Goal: Obtain resource: Download file/media

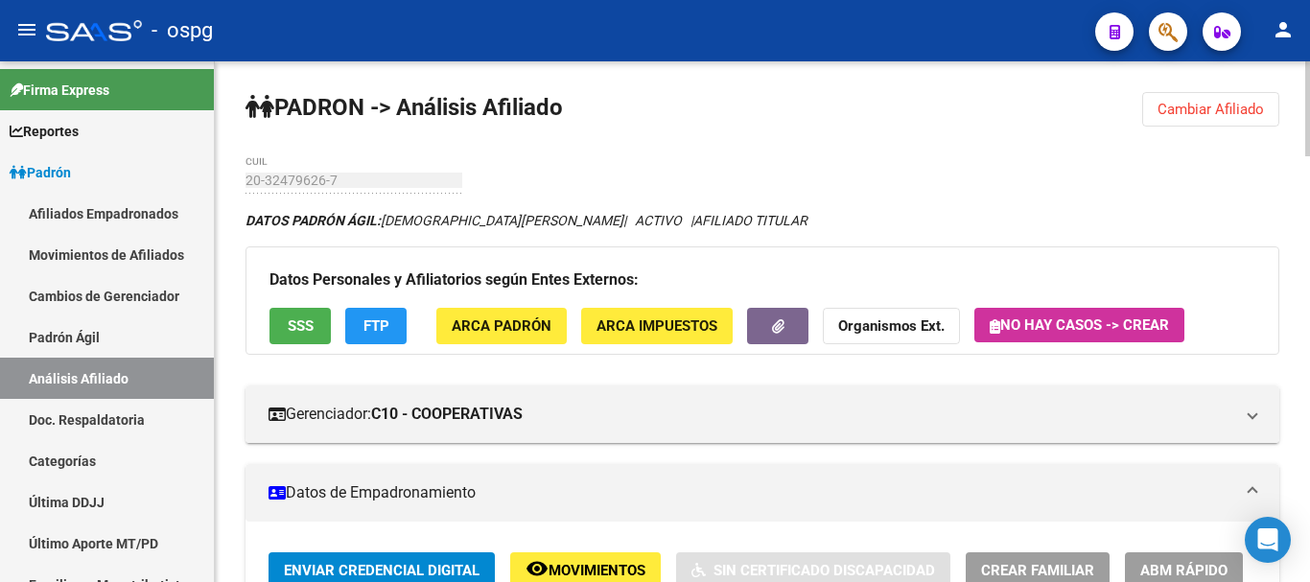
click at [1223, 116] on span "Cambiar Afiliado" at bounding box center [1210, 109] width 106 height 17
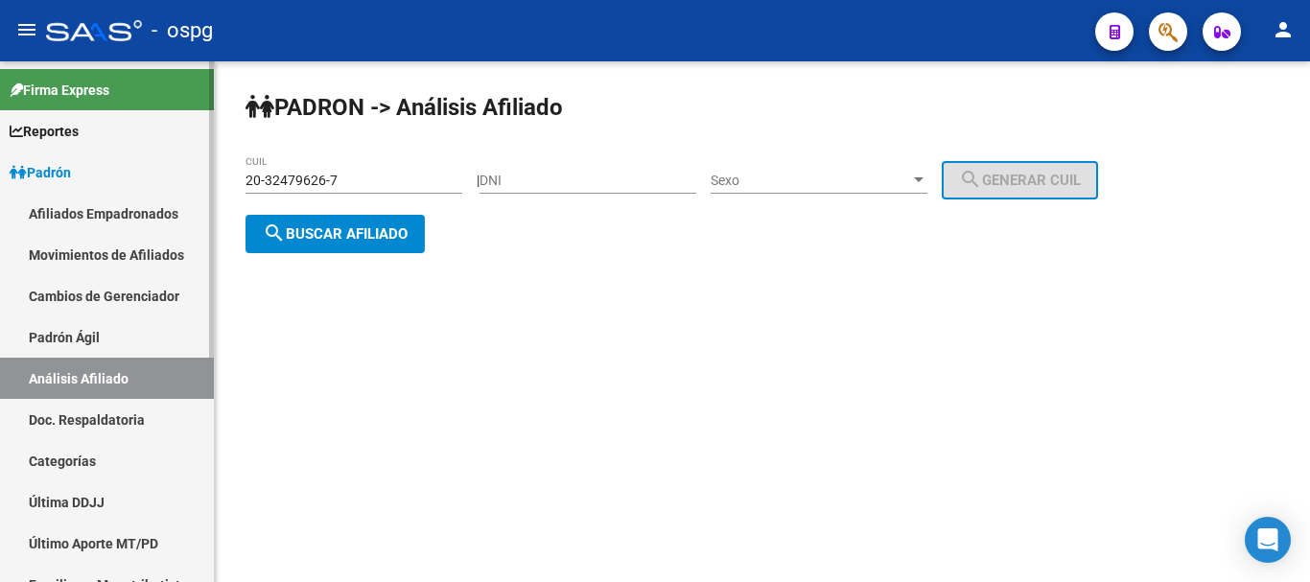
drag, startPoint x: 344, startPoint y: 186, endPoint x: 27, endPoint y: 167, distance: 317.9
click at [27, 167] on mat-sidenav-container "Firma Express Reportes Ingresos Devengados Análisis Histórico Detalles Transfer…" at bounding box center [655, 321] width 1310 height 521
paste input "3-41399607-4"
type input "23-41399607-4"
click at [342, 239] on span "search Buscar afiliado" at bounding box center [335, 233] width 145 height 17
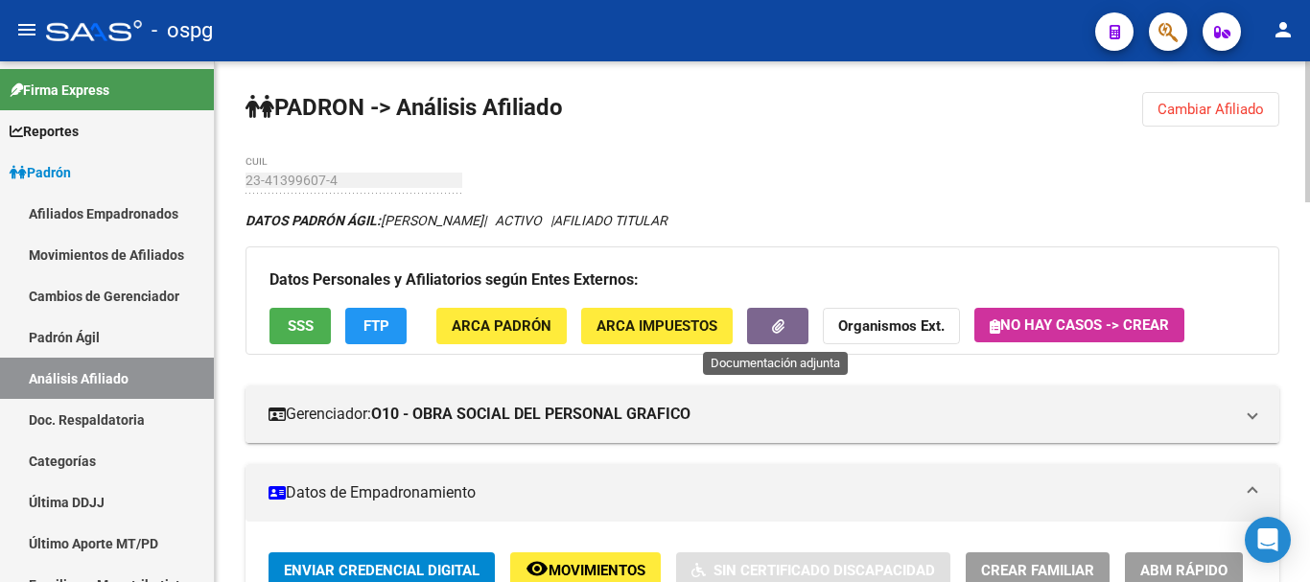
click at [780, 324] on icon "button" at bounding box center [778, 326] width 12 height 14
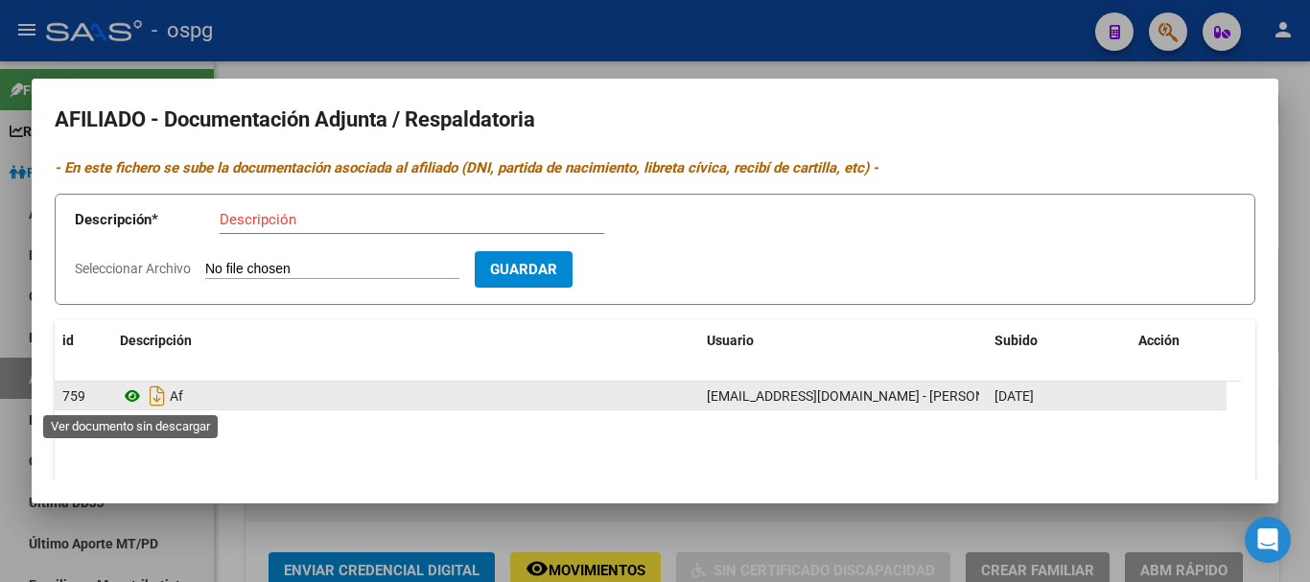
click at [130, 397] on icon at bounding box center [132, 395] width 25 height 23
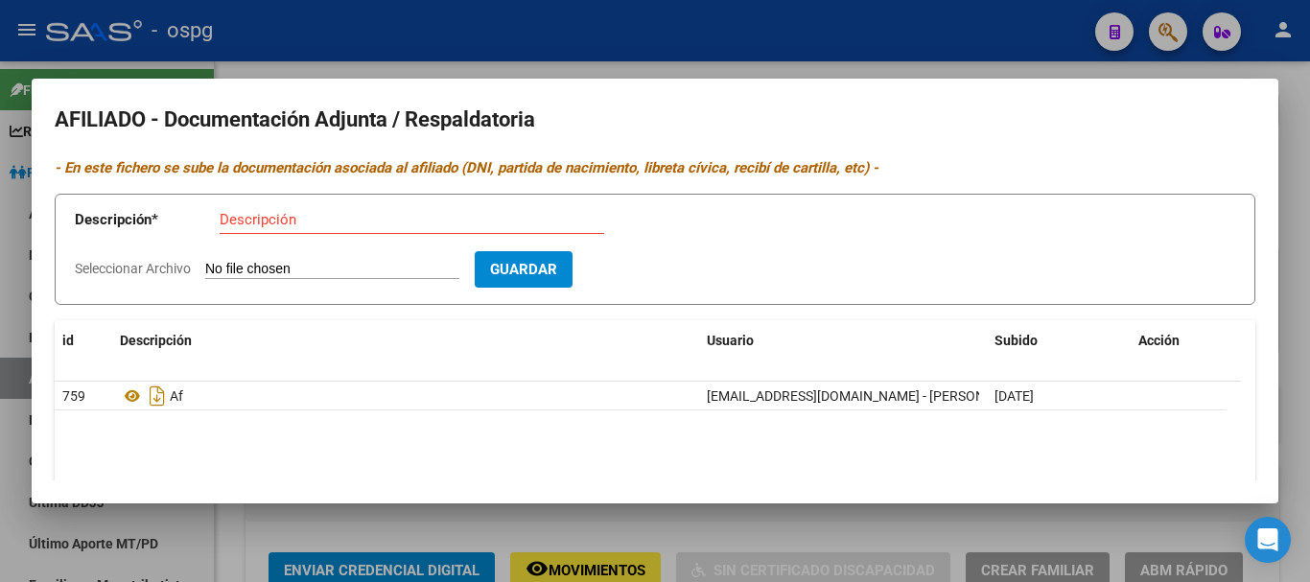
click at [933, 58] on div at bounding box center [655, 291] width 1310 height 582
